Goal: Information Seeking & Learning: Learn about a topic

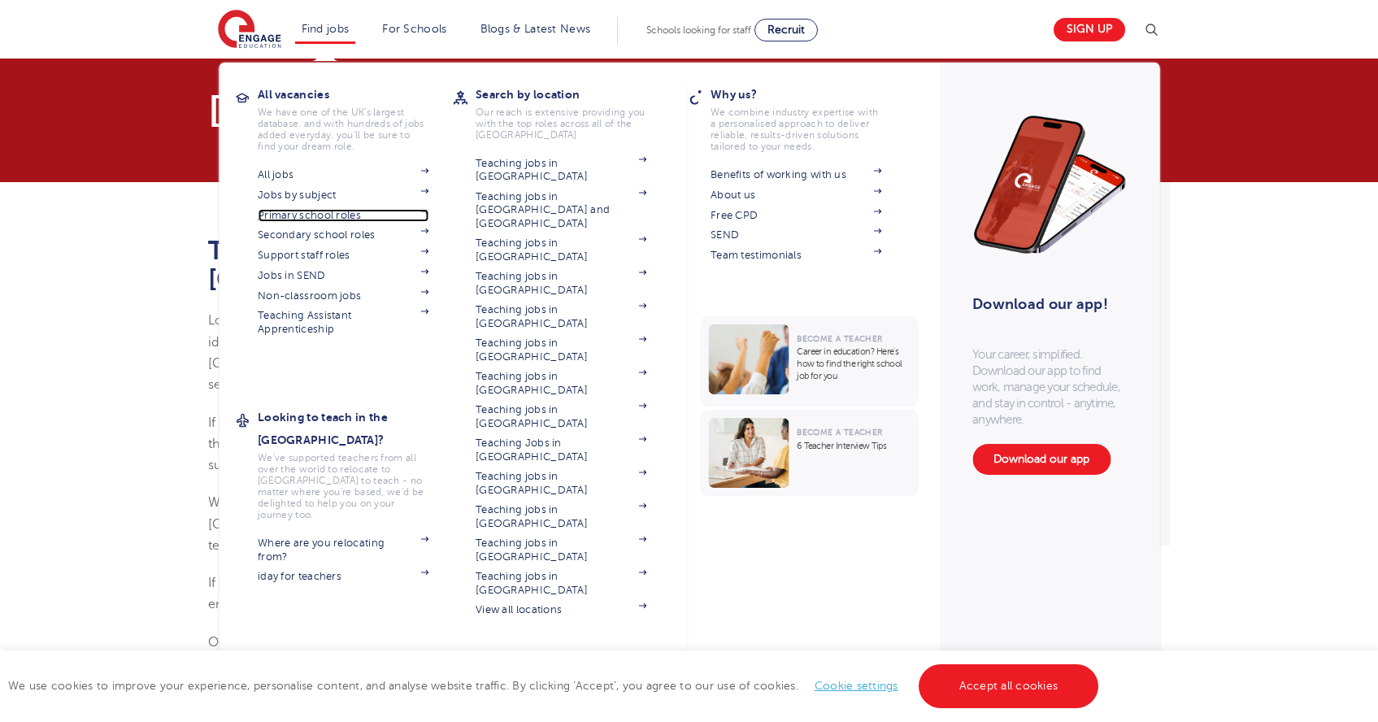
click at [346, 212] on link "Primary school roles" at bounding box center [343, 215] width 171 height 13
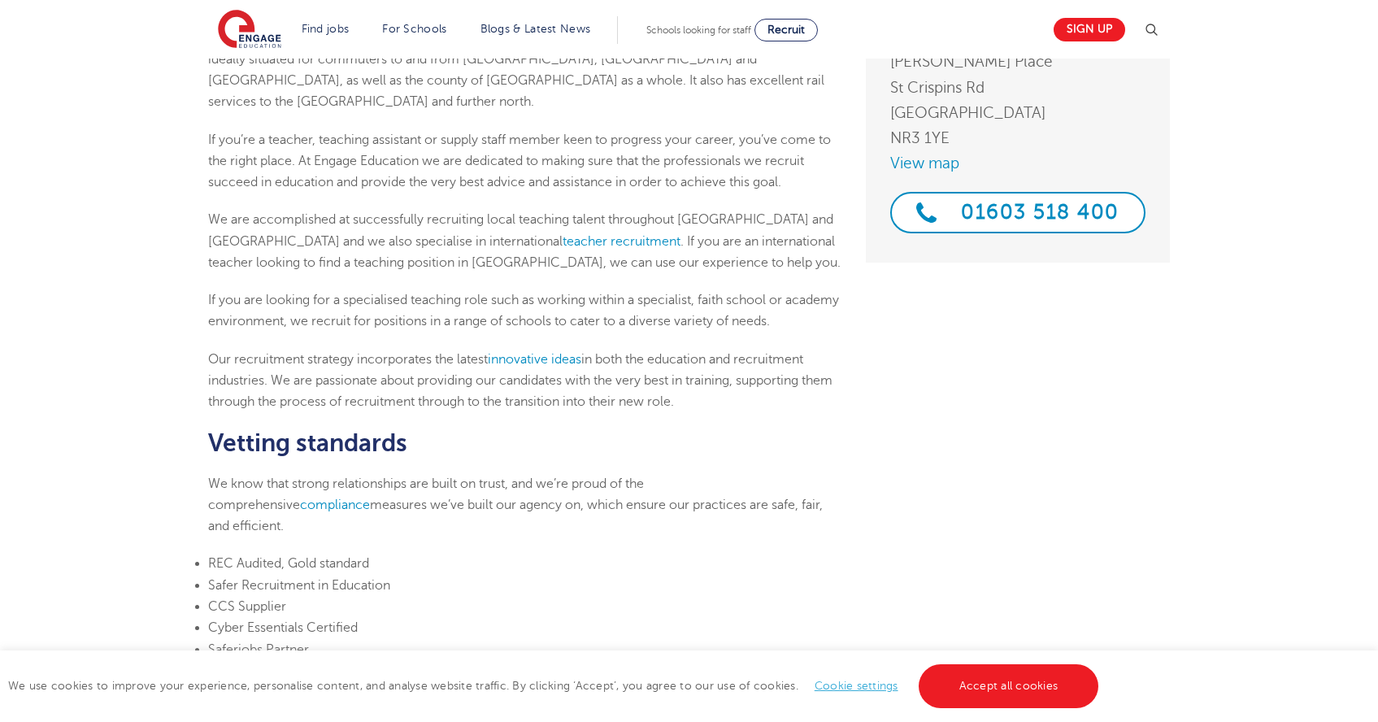
scroll to position [288, 0]
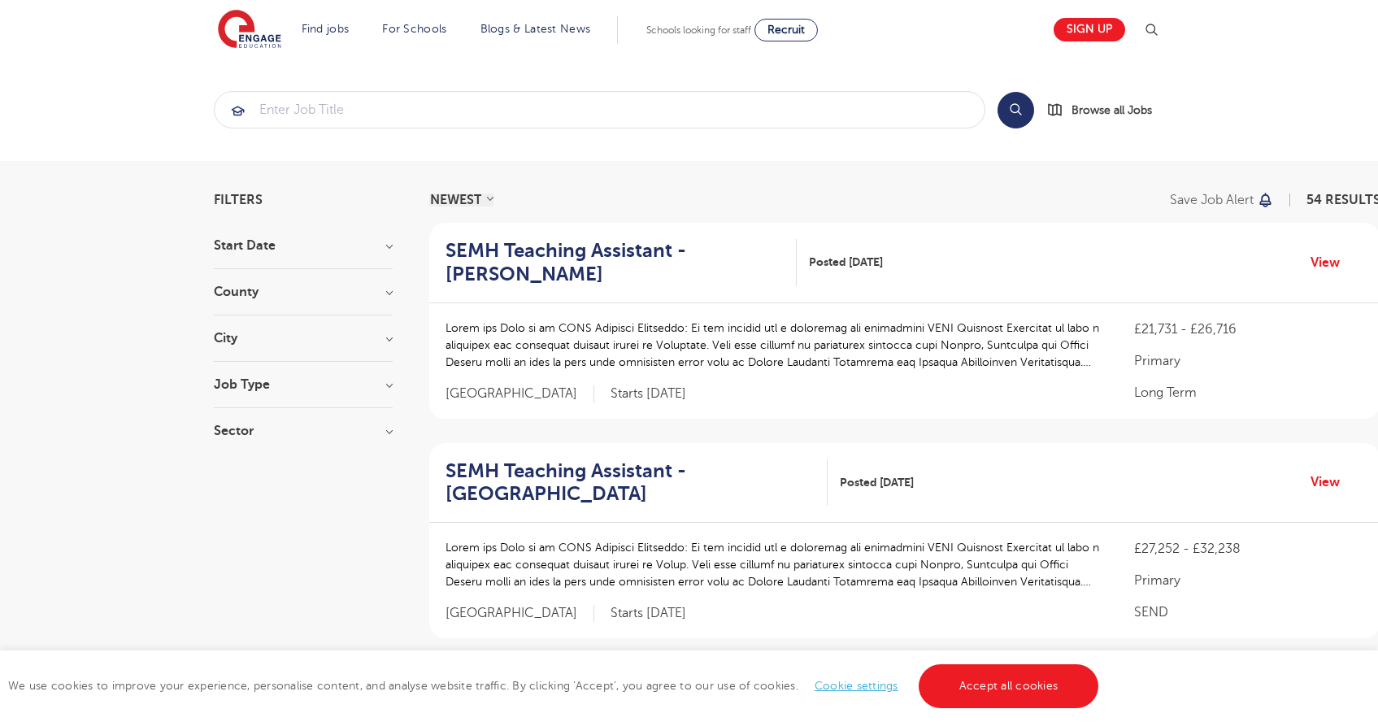
click at [350, 290] on h3 "County" at bounding box center [303, 291] width 179 height 13
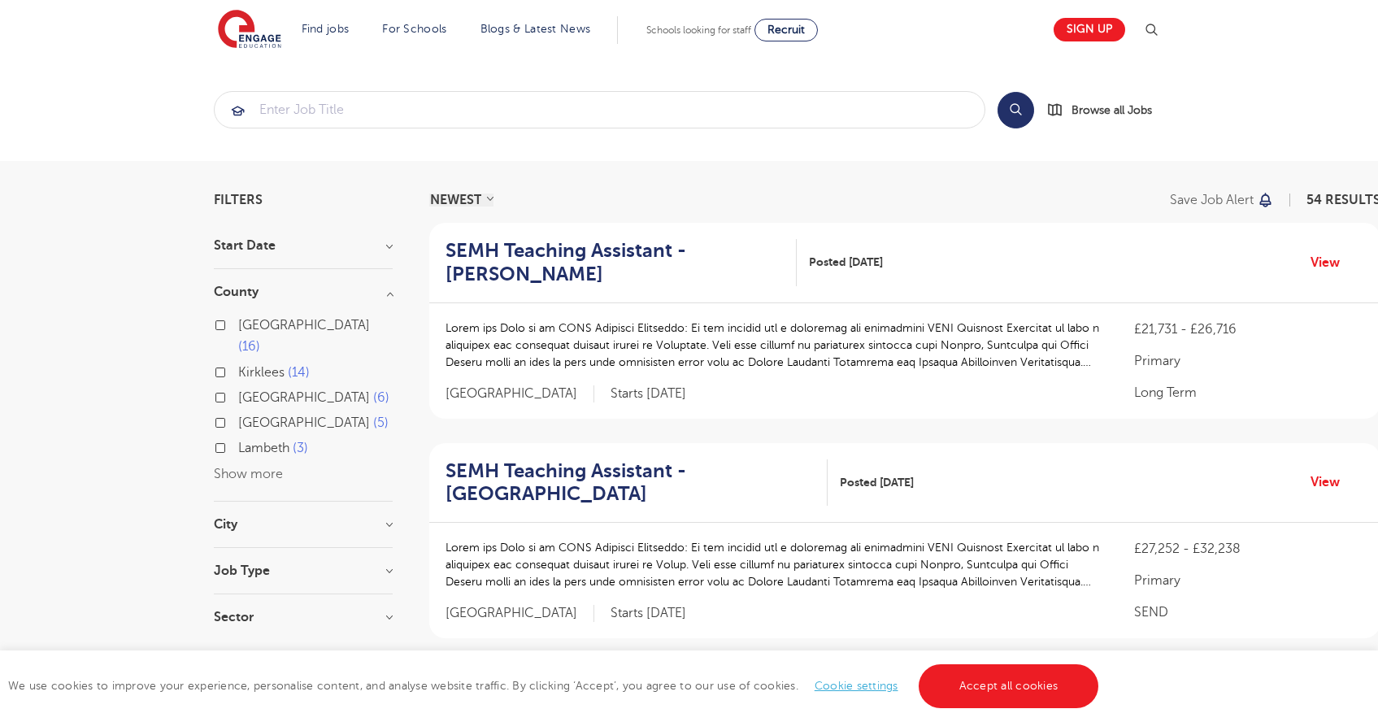
click at [250, 467] on button "Show more" at bounding box center [248, 474] width 69 height 15
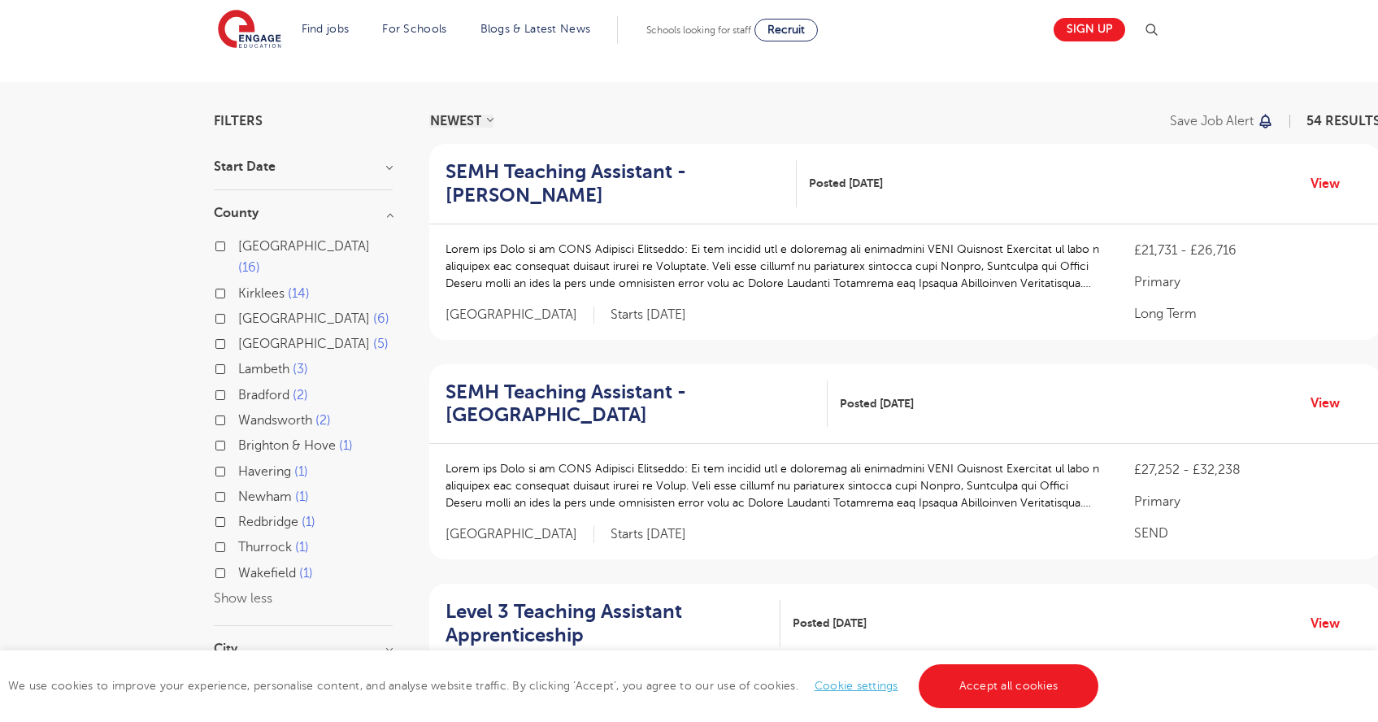
scroll to position [85, 0]
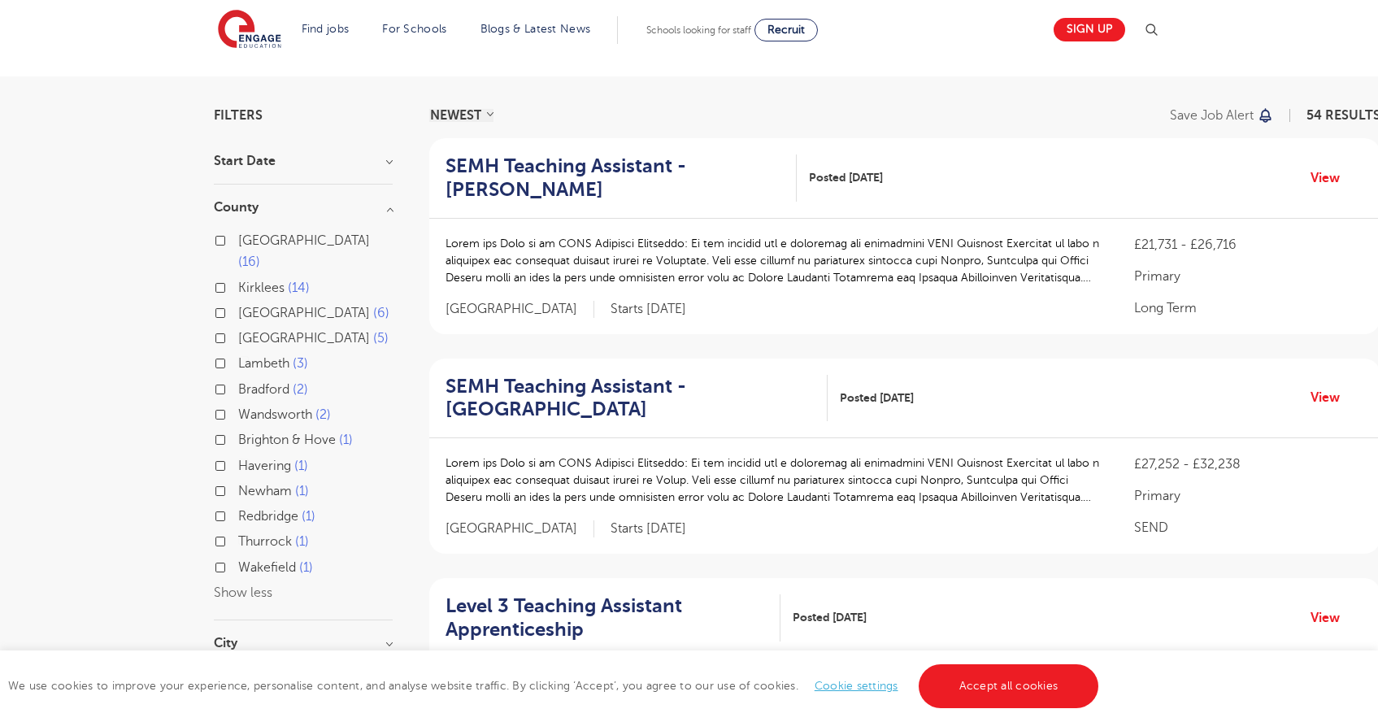
click at [299, 637] on h3 "City" at bounding box center [303, 643] width 179 height 13
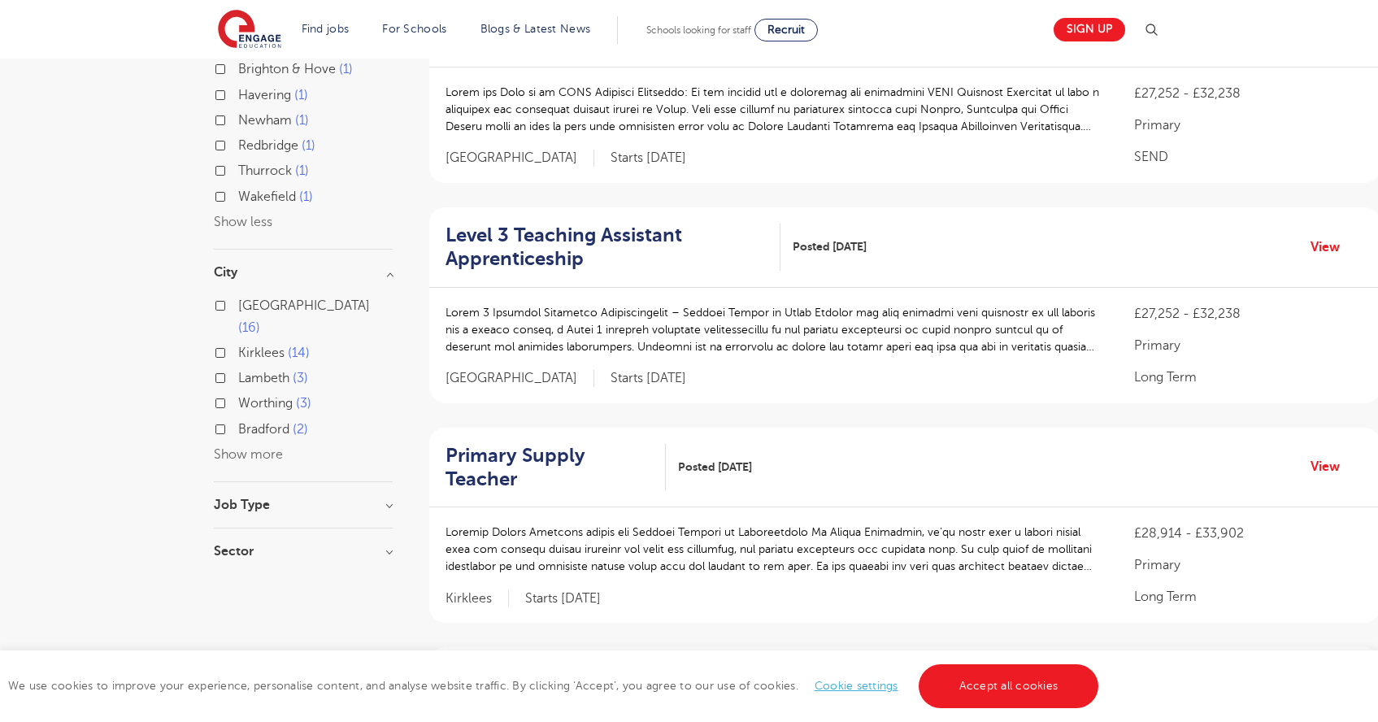
scroll to position [457, 0]
click at [269, 446] on button "Show more" at bounding box center [248, 453] width 69 height 15
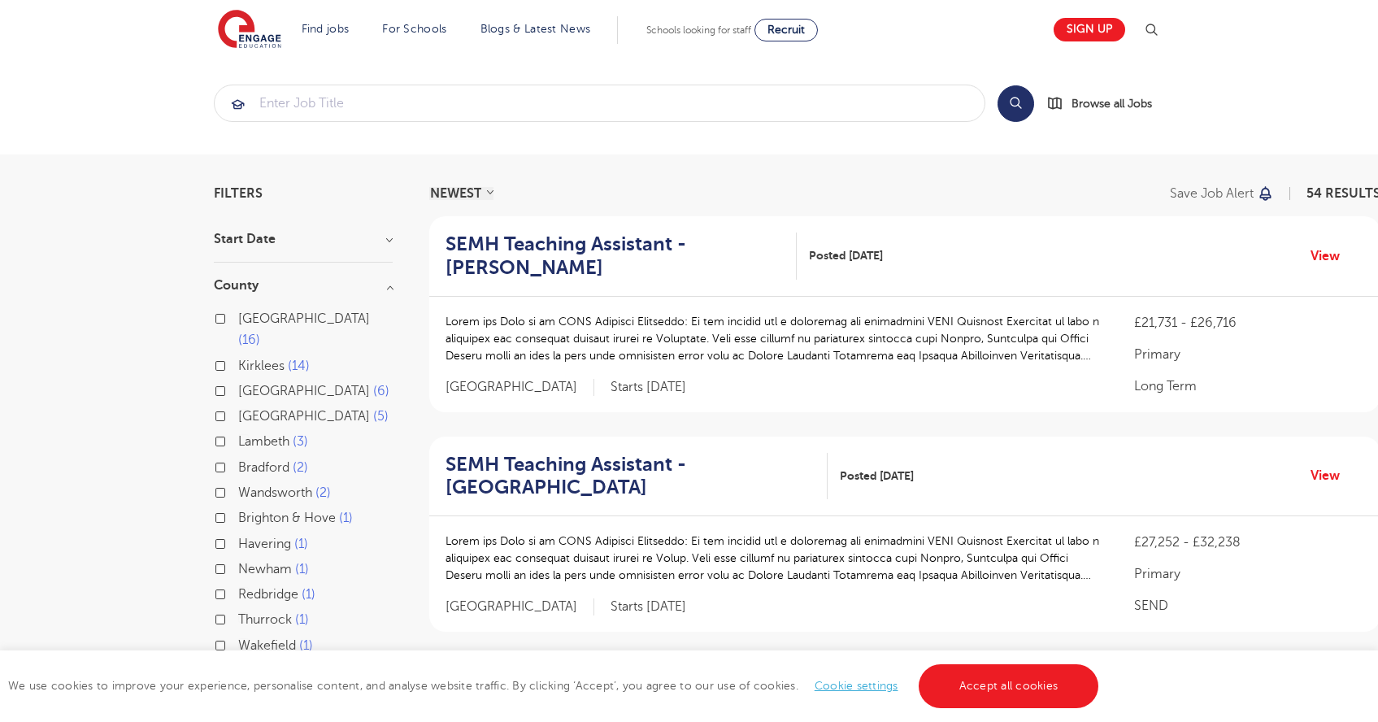
scroll to position [0, 0]
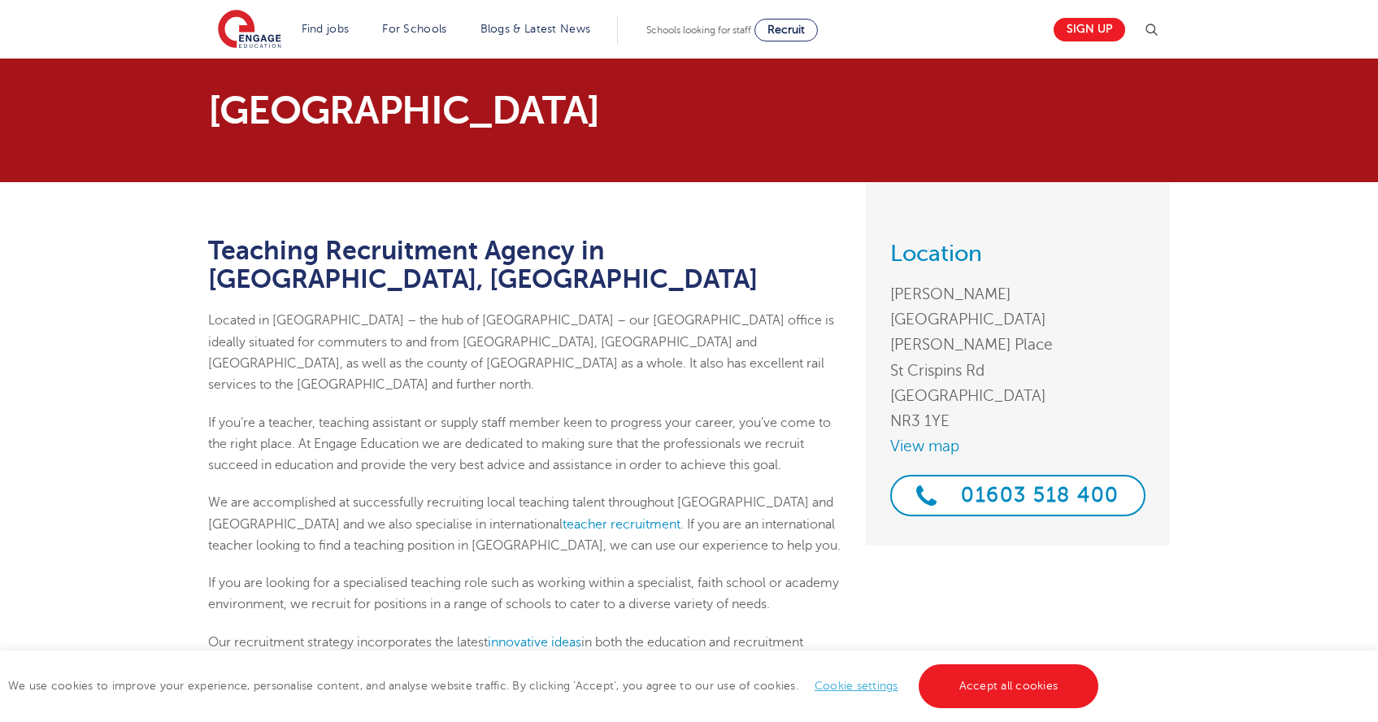
scroll to position [288, 0]
